Goal: Task Accomplishment & Management: Use online tool/utility

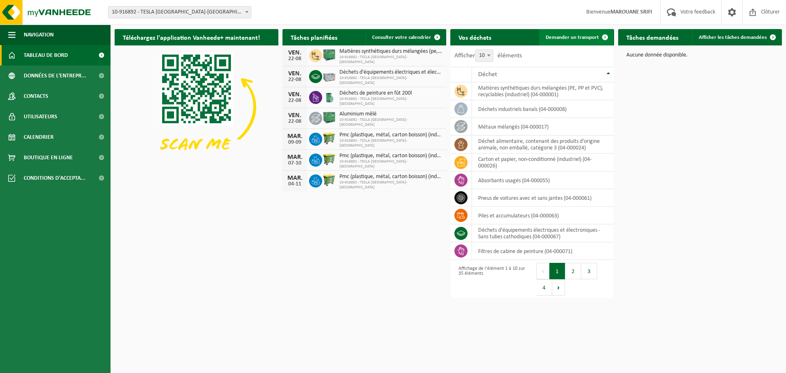
click at [570, 35] on span "Demander un transport" at bounding box center [572, 37] width 53 height 5
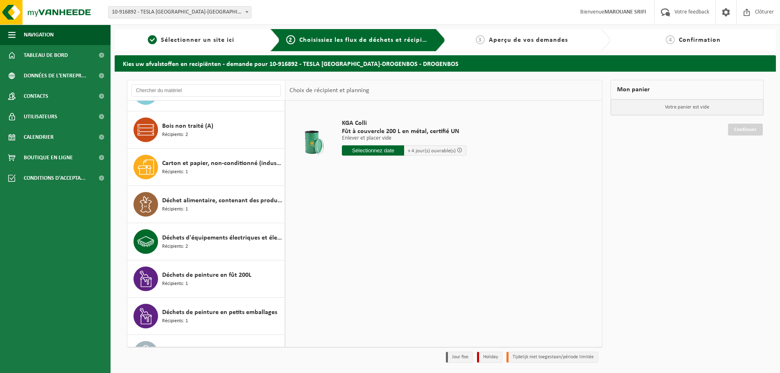
scroll to position [294, 0]
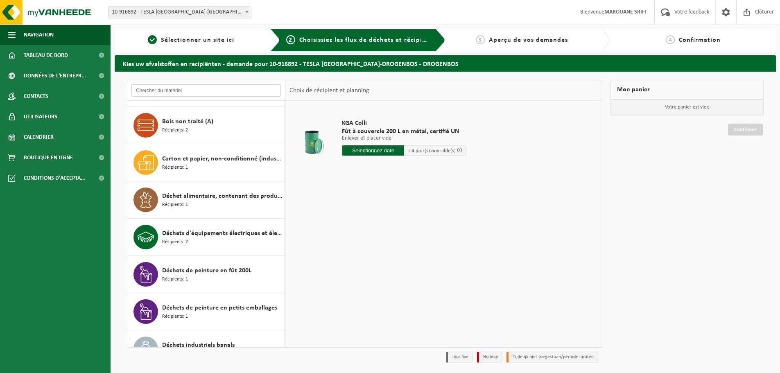
click at [208, 88] on input "text" at bounding box center [205, 90] width 149 height 12
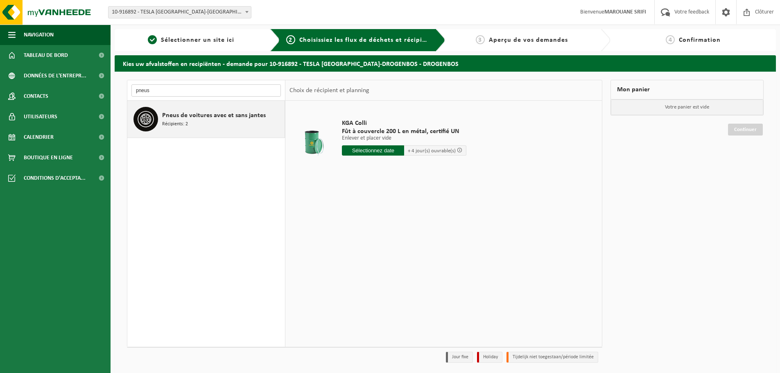
type input "pneus"
click at [240, 116] on span "Pneus de voitures avec et sans jantes" at bounding box center [214, 116] width 104 height 10
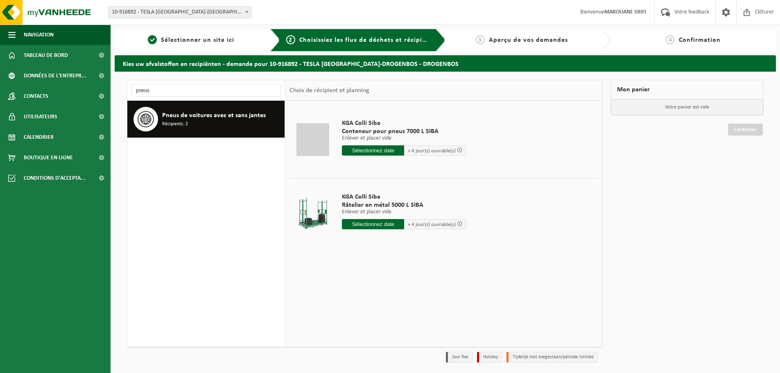
click at [388, 150] on input "text" at bounding box center [373, 150] width 62 height 10
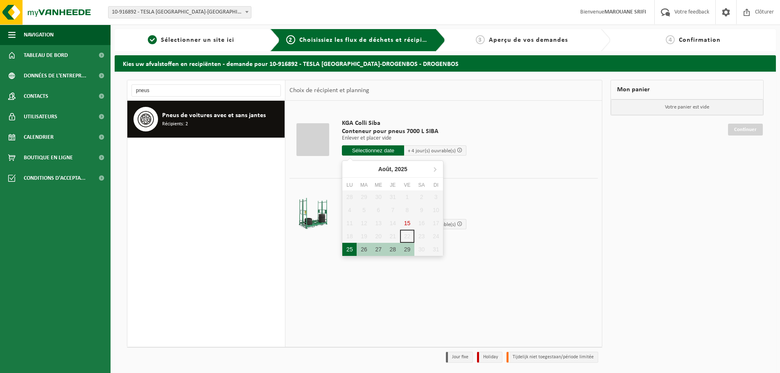
click at [351, 248] on div "25" at bounding box center [349, 249] width 14 height 13
type input "à partir de 2025-08-25"
type input "2025-08-25"
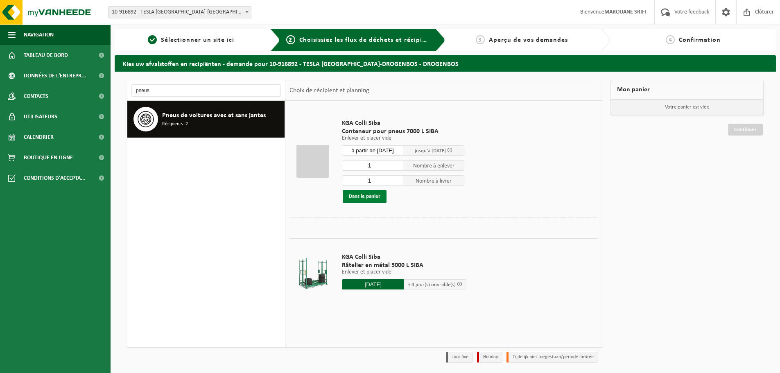
click at [371, 199] on button "Dans le panier" at bounding box center [365, 196] width 44 height 13
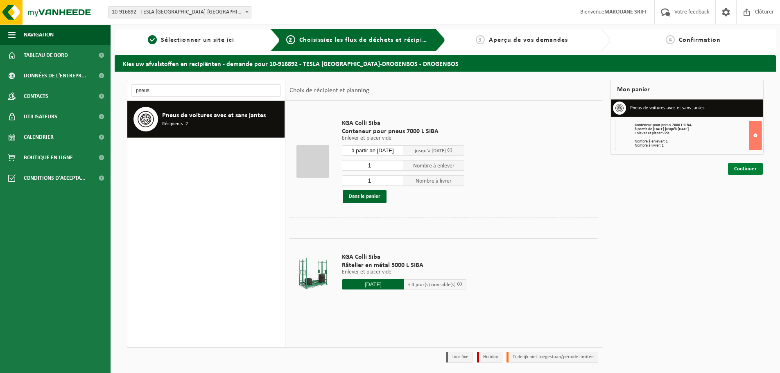
click at [760, 166] on link "Continuer" at bounding box center [745, 169] width 35 height 12
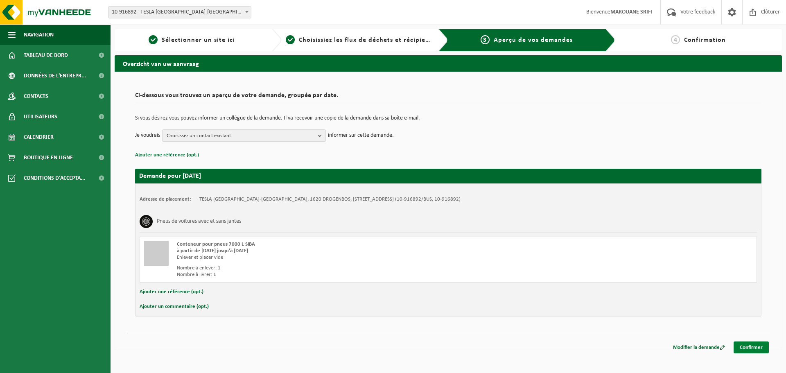
click at [746, 349] on link "Confirmer" at bounding box center [751, 348] width 35 height 12
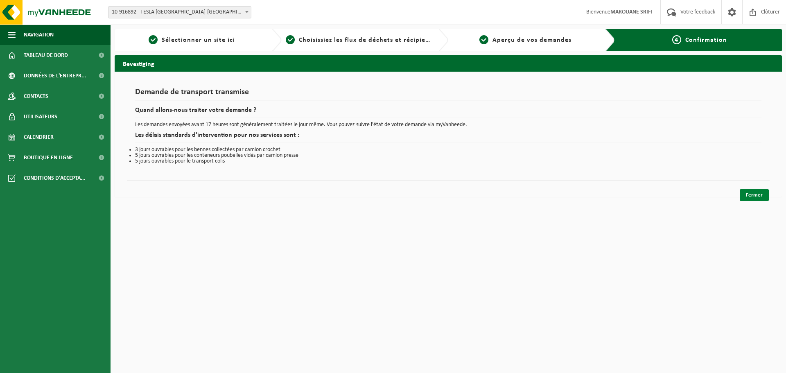
click at [755, 197] on link "Fermer" at bounding box center [754, 195] width 29 height 12
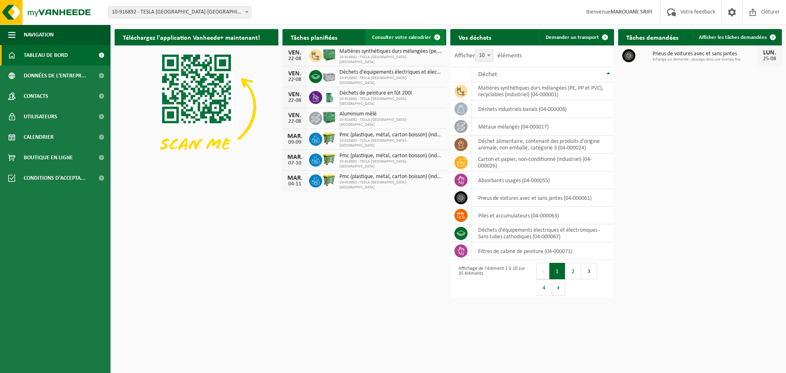
click at [405, 35] on span "Consulter votre calendrier" at bounding box center [401, 37] width 59 height 5
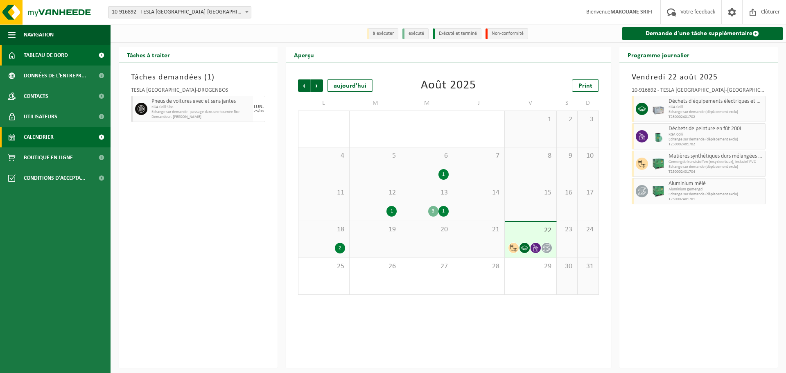
click at [46, 47] on span "Tableau de bord" at bounding box center [46, 55] width 44 height 20
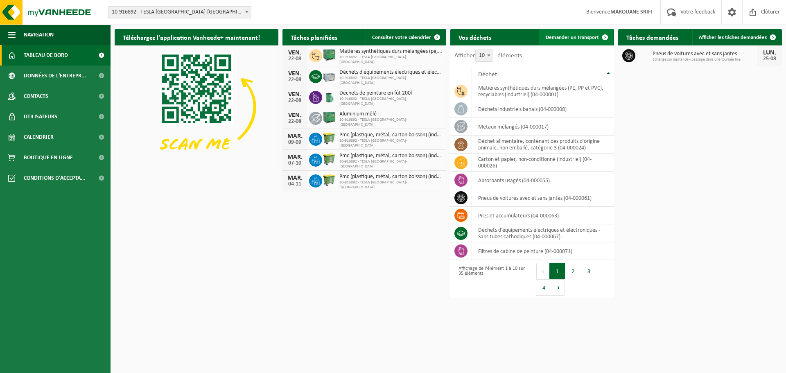
click at [588, 37] on span "Demander un transport" at bounding box center [572, 37] width 53 height 5
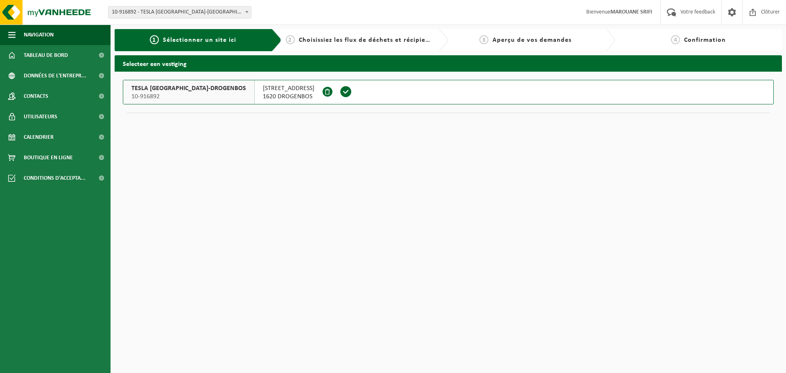
click at [340, 92] on span at bounding box center [346, 92] width 12 height 12
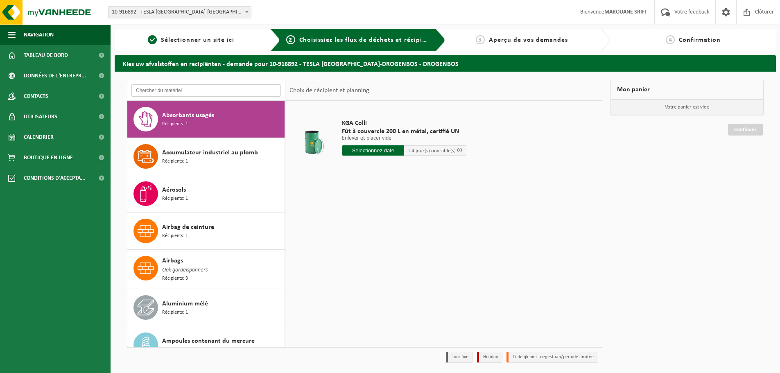
click at [248, 92] on input "text" at bounding box center [205, 90] width 149 height 12
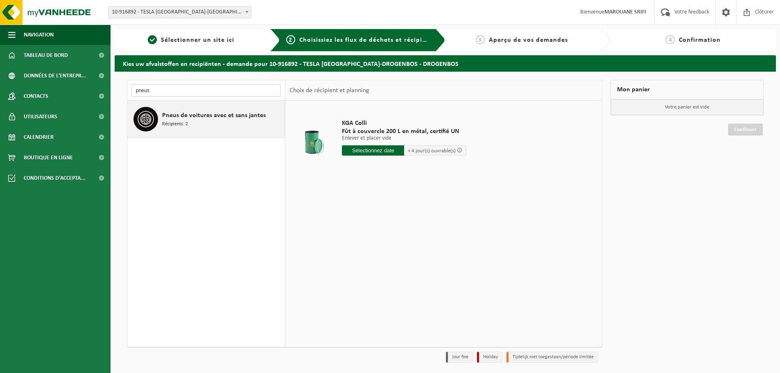
type input "pneus"
click at [223, 114] on span "Pneus de voitures avec et sans jantes" at bounding box center [214, 116] width 104 height 10
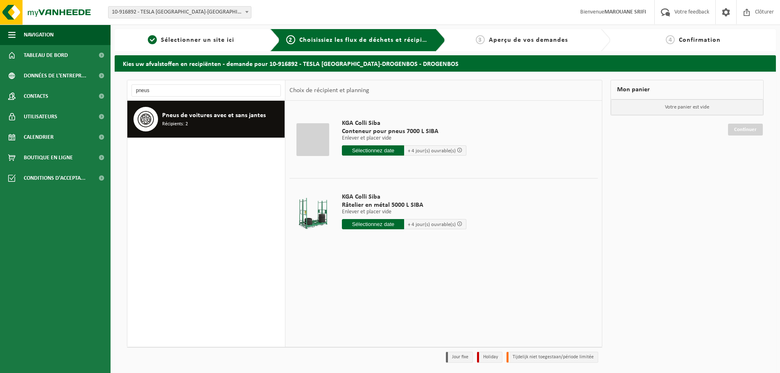
click at [383, 148] on input "text" at bounding box center [373, 150] width 62 height 10
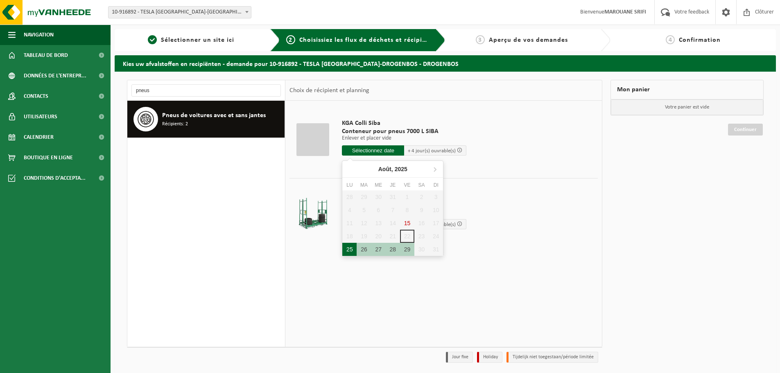
click at [349, 247] on div "25" at bounding box center [349, 249] width 14 height 13
type input "à partir de 2025-08-25"
type input "2025-08-25"
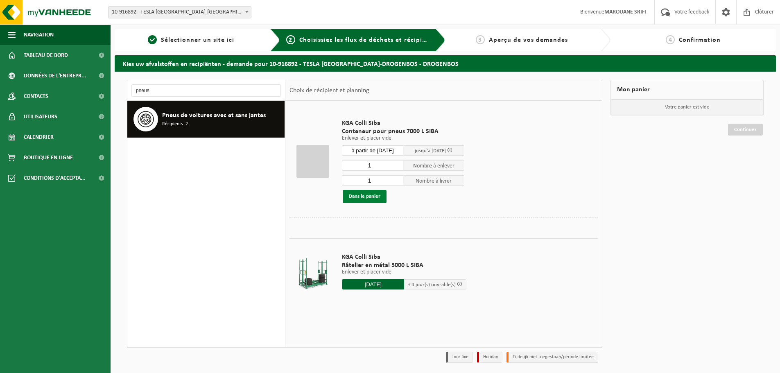
click at [378, 195] on button "Dans le panier" at bounding box center [365, 196] width 44 height 13
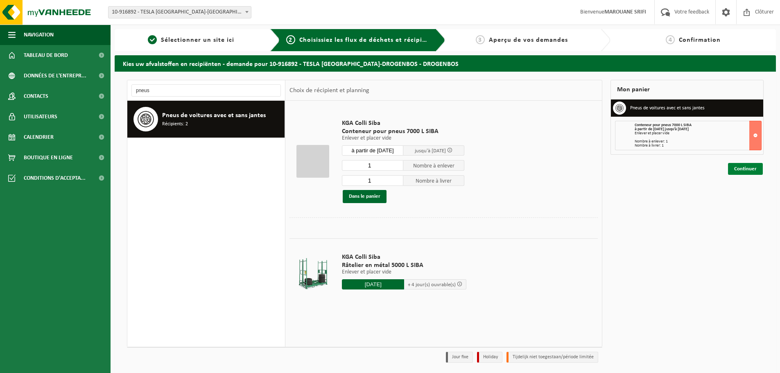
click at [755, 167] on link "Continuer" at bounding box center [745, 169] width 35 height 12
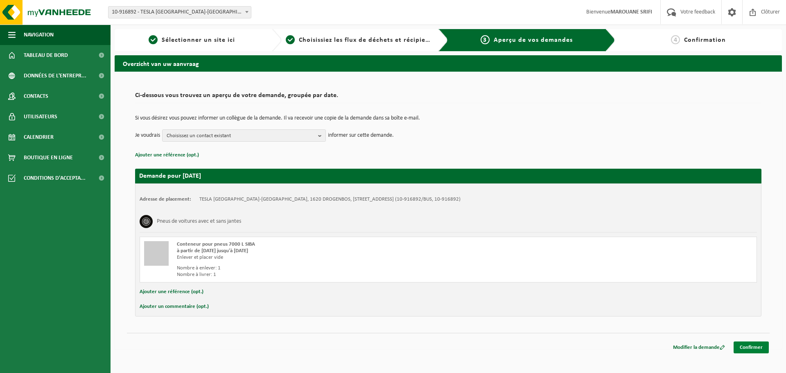
click at [745, 344] on link "Confirmer" at bounding box center [751, 348] width 35 height 12
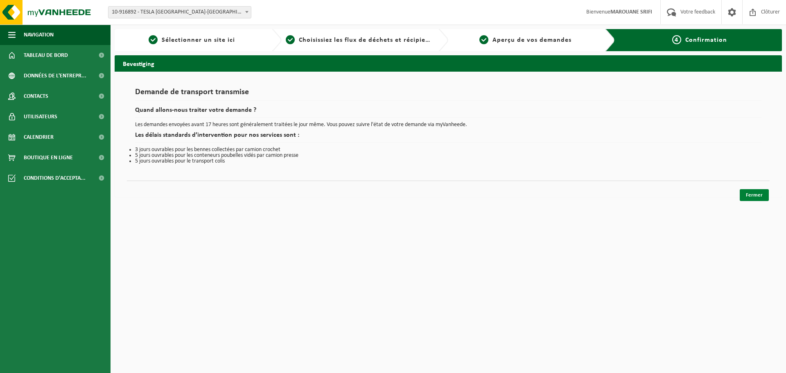
click at [749, 196] on link "Fermer" at bounding box center [754, 195] width 29 height 12
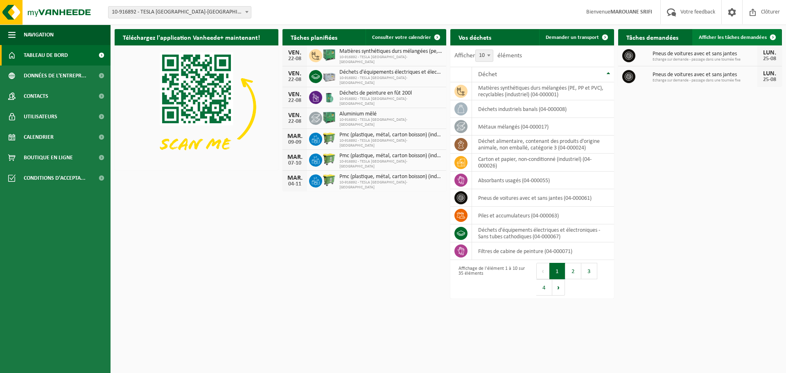
click at [759, 35] on span "Afficher les tâches demandées" at bounding box center [733, 37] width 68 height 5
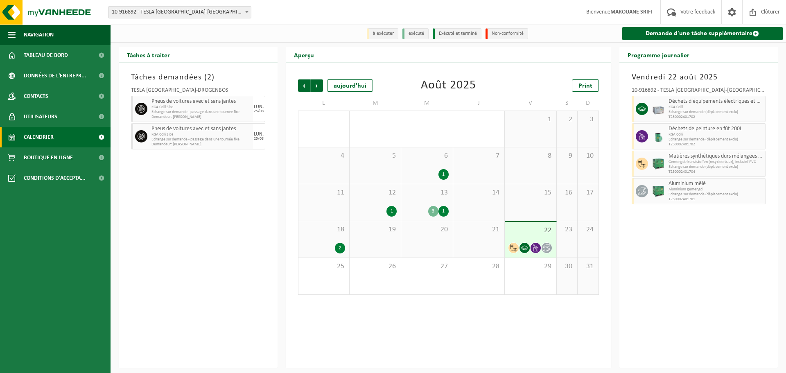
click at [249, 130] on span "Pneus de voitures avec et sans jantes" at bounding box center [202, 129] width 100 height 7
drag, startPoint x: 249, startPoint y: 130, endPoint x: 119, endPoint y: 163, distance: 133.9
click at [116, 163] on div "Tâches à traiter Tâches demandées ( 2 ) TESLA BELGIUM-DROGENBOS Pneus de voitur…" at bounding box center [198, 207] width 167 height 321
click at [328, 270] on span "25" at bounding box center [324, 266] width 43 height 9
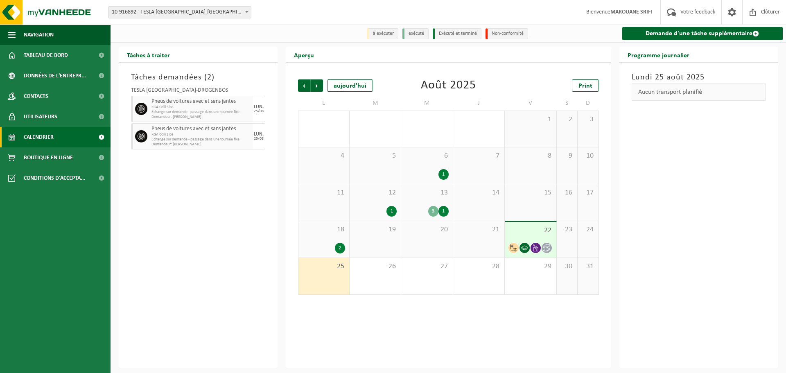
click at [231, 102] on span "Pneus de voitures avec et sans jantes" at bounding box center [202, 101] width 100 height 7
click at [164, 109] on span "KGA Colli Siba" at bounding box center [202, 107] width 100 height 5
click at [163, 120] on span "Demandeur: MAROUANE SRIFI" at bounding box center [202, 117] width 100 height 5
click at [144, 133] on span at bounding box center [141, 136] width 12 height 12
click at [134, 136] on div at bounding box center [140, 136] width 18 height 26
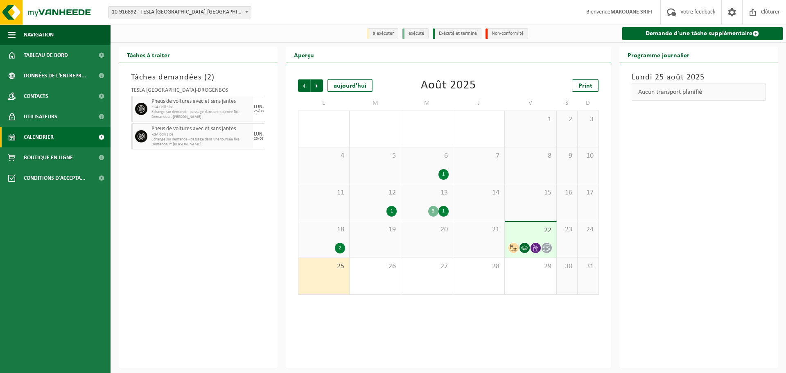
drag, startPoint x: 172, startPoint y: 119, endPoint x: 188, endPoint y: 105, distance: 21.8
click at [188, 105] on span "KGA Colli Siba" at bounding box center [202, 107] width 100 height 5
click at [168, 124] on div "TESLA BELGIUM-DROGENBOS Pneus de voitures avec et sans jantes KGA Colli Siba Ec…" at bounding box center [198, 117] width 142 height 67
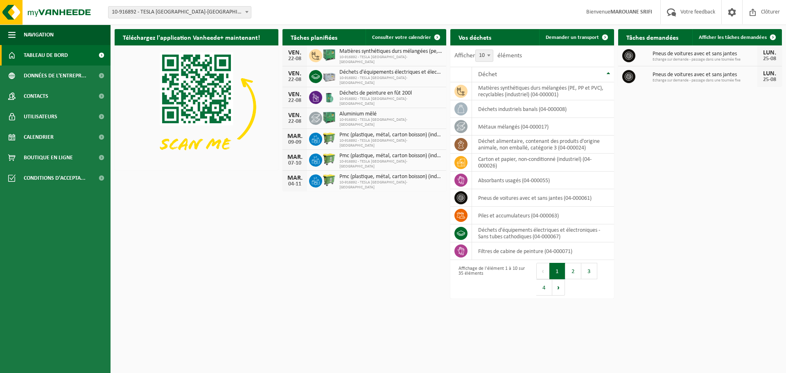
click at [693, 76] on span "Pneus de voitures avec et sans jantes" at bounding box center [705, 75] width 105 height 7
click at [627, 78] on icon at bounding box center [629, 76] width 8 height 8
click at [629, 77] on icon at bounding box center [629, 76] width 8 height 8
click at [649, 36] on h2 "Tâches demandées" at bounding box center [652, 37] width 68 height 16
click at [729, 10] on span at bounding box center [732, 12] width 12 height 24
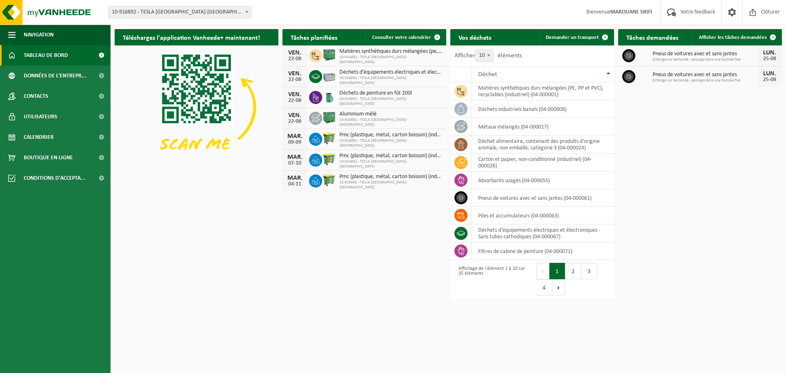
click at [671, 67] on div "Pneus de voitures avec et sans [PERSON_NAME] sur demande - passage dans une tou…" at bounding box center [700, 76] width 164 height 20
click at [658, 38] on h2 "Tâches demandées" at bounding box center [652, 37] width 68 height 16
